Goal: Check status: Check status

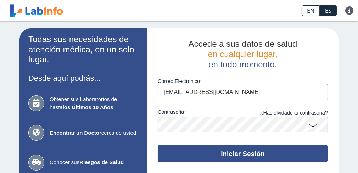
type input "mlcartagena2017@gmail.com"
click at [237, 156] on button "Iniciar Sesión" at bounding box center [243, 153] width 170 height 17
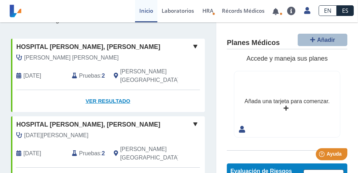
scroll to position [47, 0]
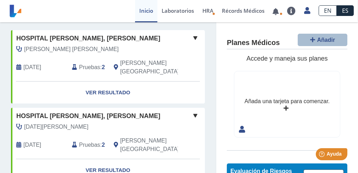
click at [193, 37] on span at bounding box center [195, 38] width 9 height 9
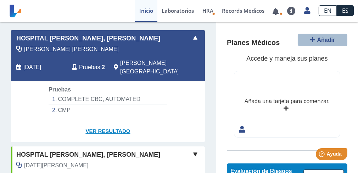
click at [105, 121] on link "Ver Resultado" at bounding box center [108, 131] width 194 height 22
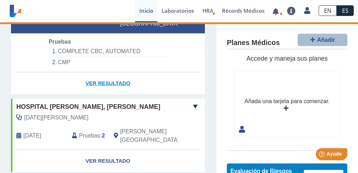
scroll to position [118, 0]
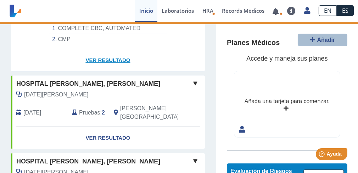
click at [108, 50] on link "Ver Resultado" at bounding box center [108, 60] width 194 height 22
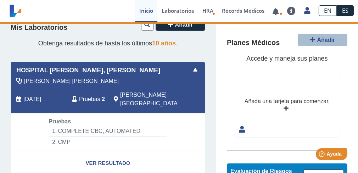
scroll to position [23, 0]
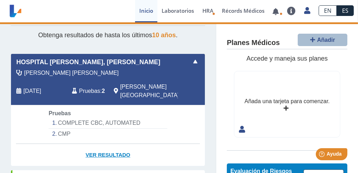
click at [111, 144] on link "Ver Resultado" at bounding box center [108, 155] width 194 height 22
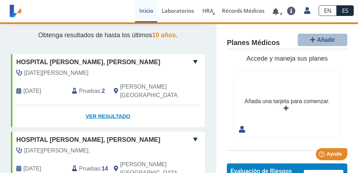
click at [119, 108] on link "Ver Resultado" at bounding box center [108, 116] width 194 height 22
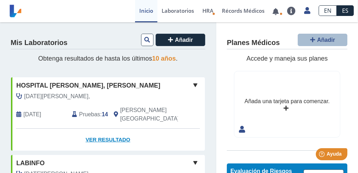
click at [104, 129] on link "Ver Resultado" at bounding box center [108, 140] width 194 height 22
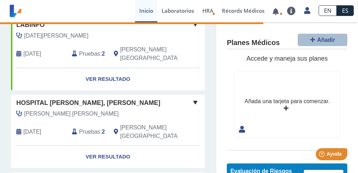
scroll to position [142, 0]
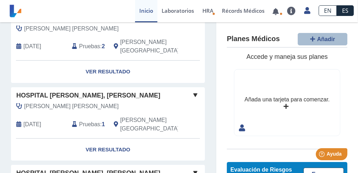
scroll to position [142, 0]
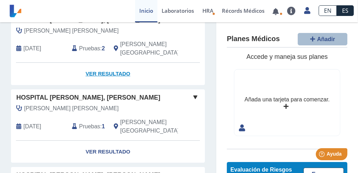
click at [104, 63] on link "Ver Resultado" at bounding box center [108, 74] width 194 height 22
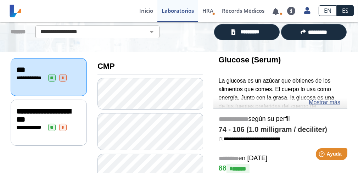
scroll to position [47, 0]
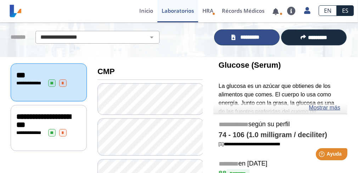
click at [236, 38] on link "*********" at bounding box center [247, 37] width 66 height 16
